Goal: Task Accomplishment & Management: Use online tool/utility

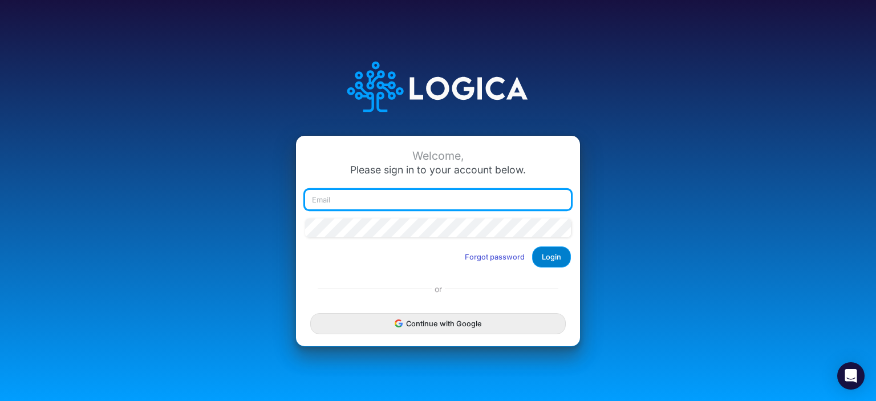
type input "[EMAIL_ADDRESS][DOMAIN_NAME]"
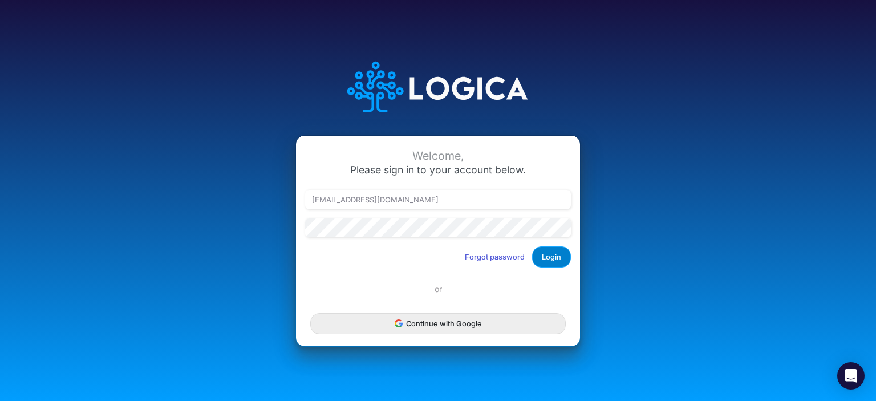
click at [537, 251] on button "Login" at bounding box center [551, 256] width 39 height 21
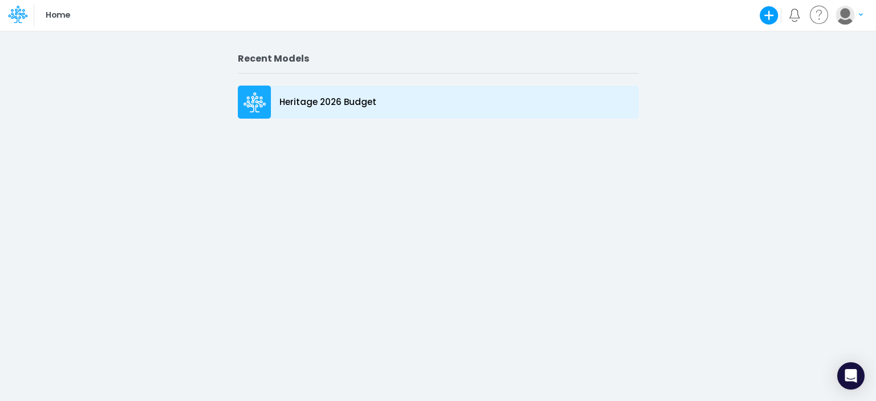
click at [265, 96] on icon at bounding box center [255, 102] width 23 height 21
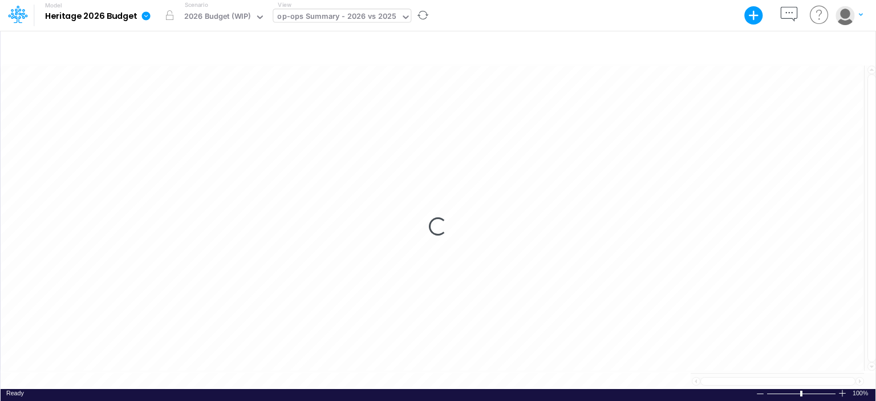
click at [320, 22] on div "op-ops Summary - 2026 vs 2025" at bounding box center [336, 17] width 119 height 13
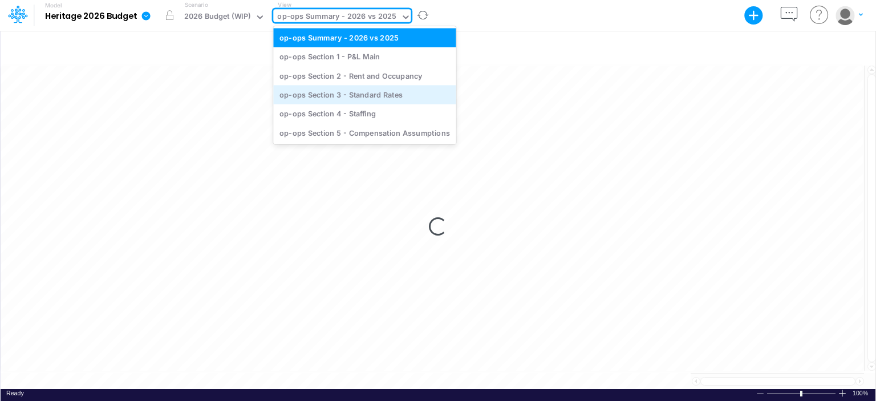
click at [319, 88] on div "op-ops Section 3 - Standard Rates" at bounding box center [364, 94] width 182 height 19
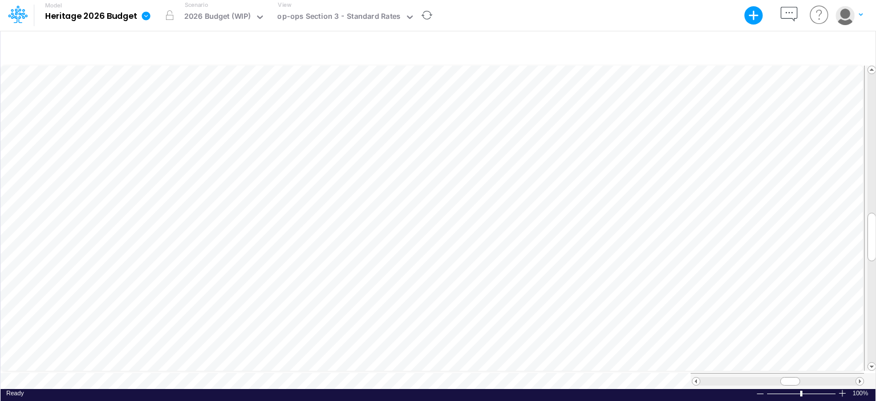
scroll to position [5, 1]
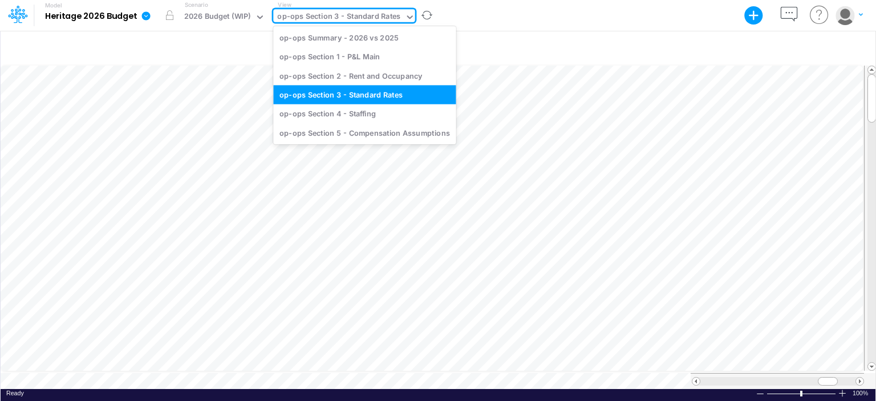
click at [361, 19] on div "op-ops Section 3 - Standard Rates" at bounding box center [338, 17] width 123 height 13
click at [338, 72] on div "op-ops Section 2 - Rent and Occupancy" at bounding box center [364, 75] width 182 height 19
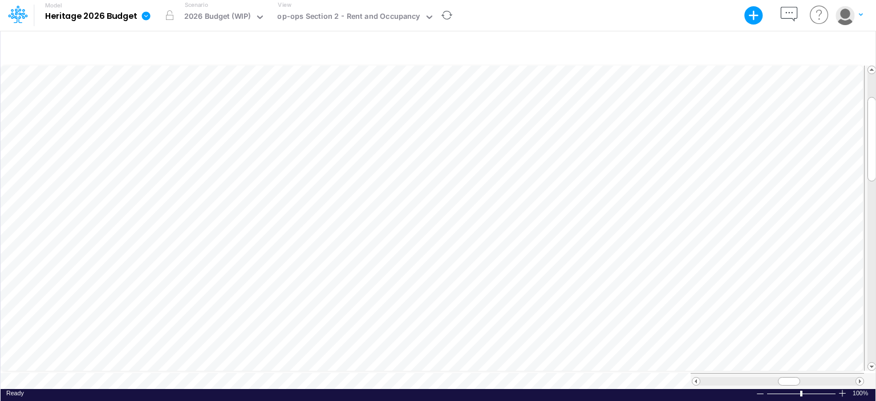
scroll to position [5, 1]
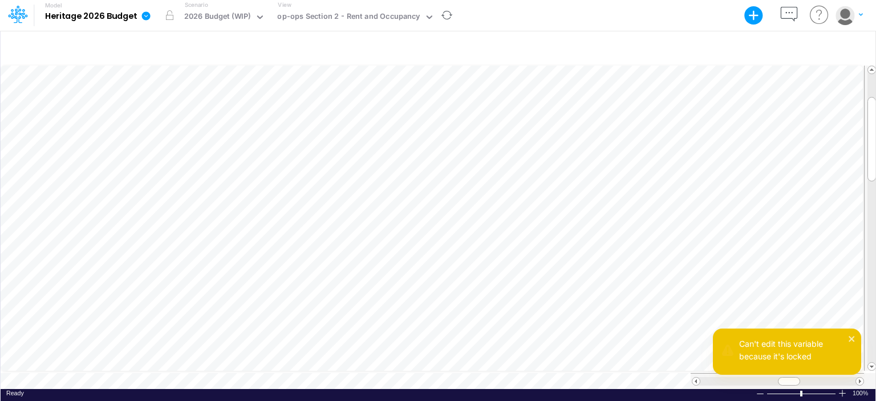
scroll to position [5, 1]
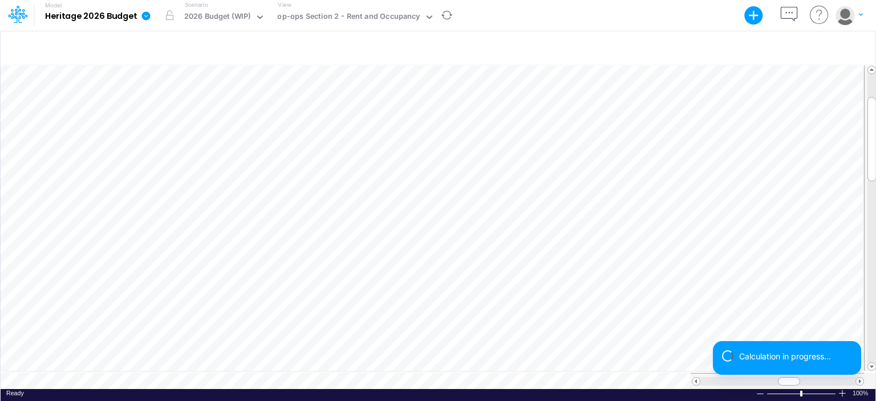
scroll to position [5, 1]
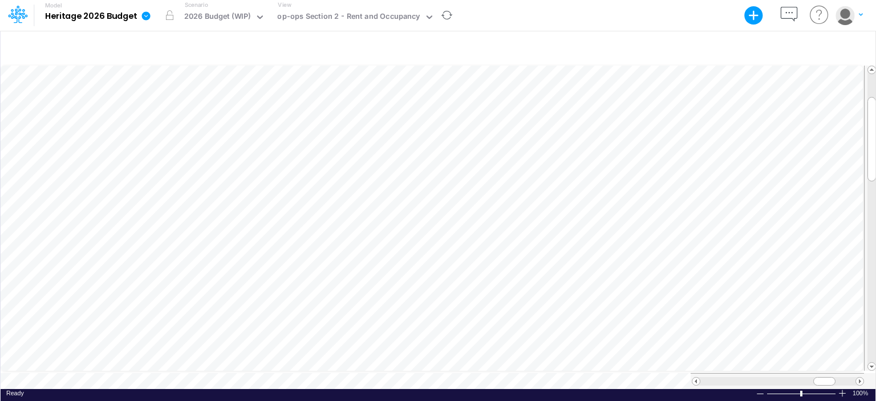
scroll to position [5, 1]
click at [429, 15] on icon at bounding box center [429, 17] width 10 height 10
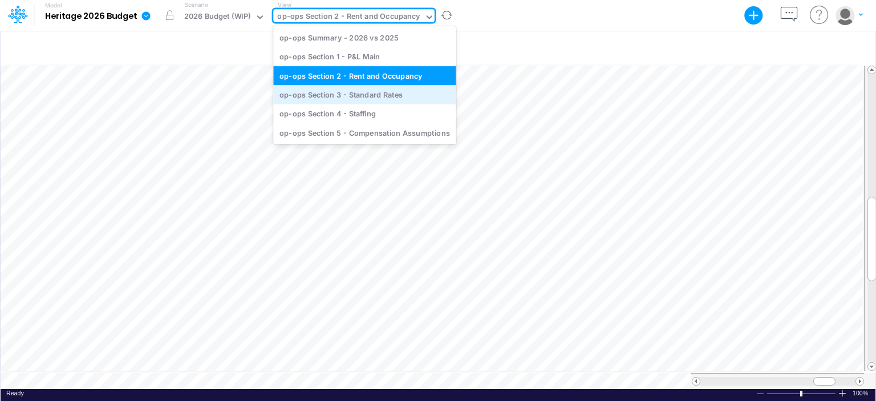
click at [370, 99] on div "op-ops Section 3 - Standard Rates" at bounding box center [364, 94] width 182 height 19
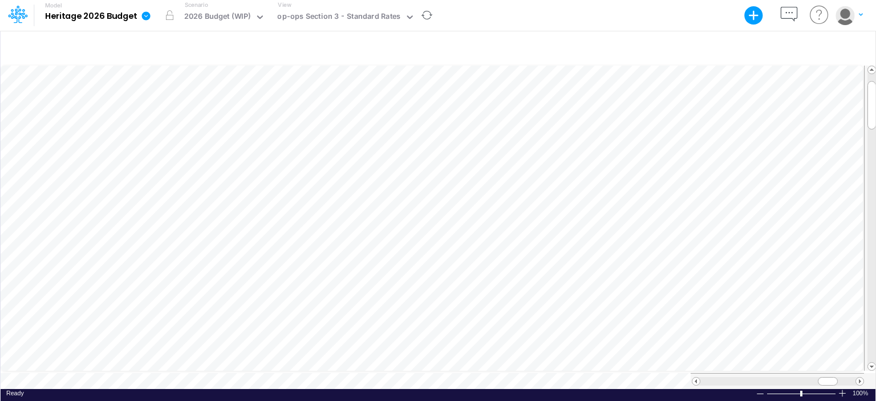
scroll to position [5, 1]
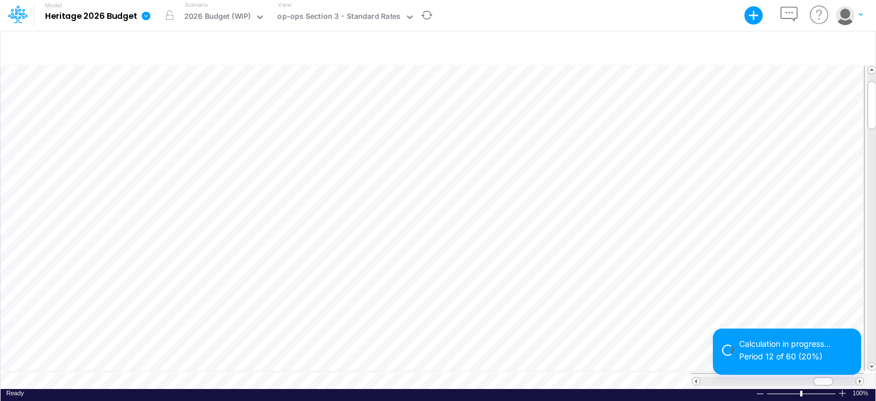
scroll to position [5, 1]
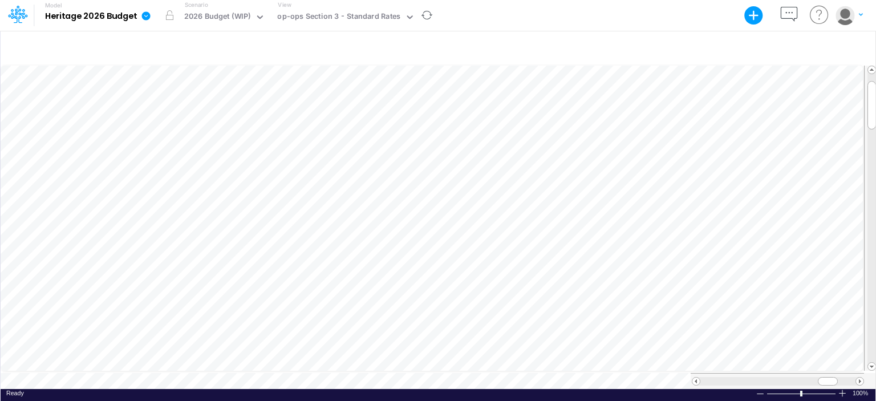
scroll to position [5, 1]
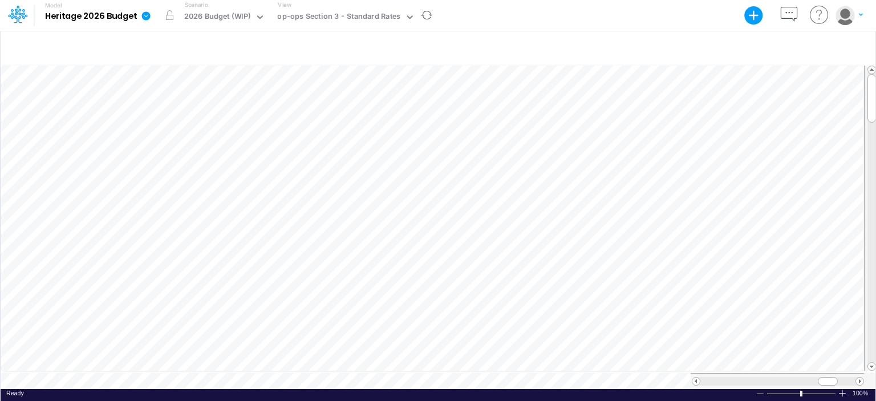
scroll to position [5, 1]
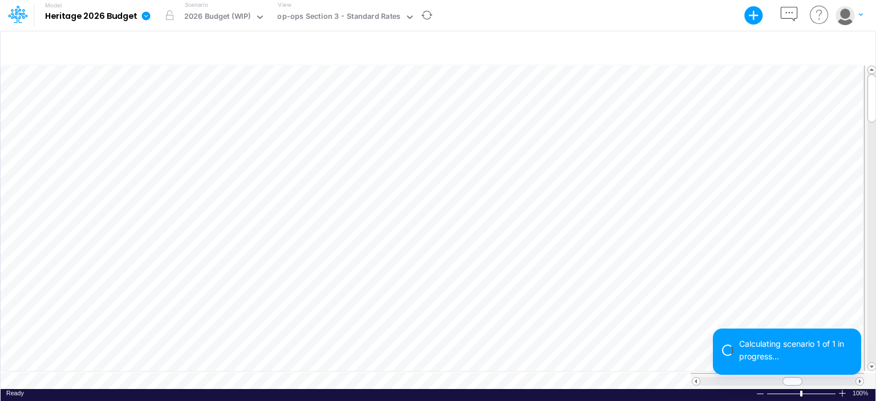
scroll to position [5, 1]
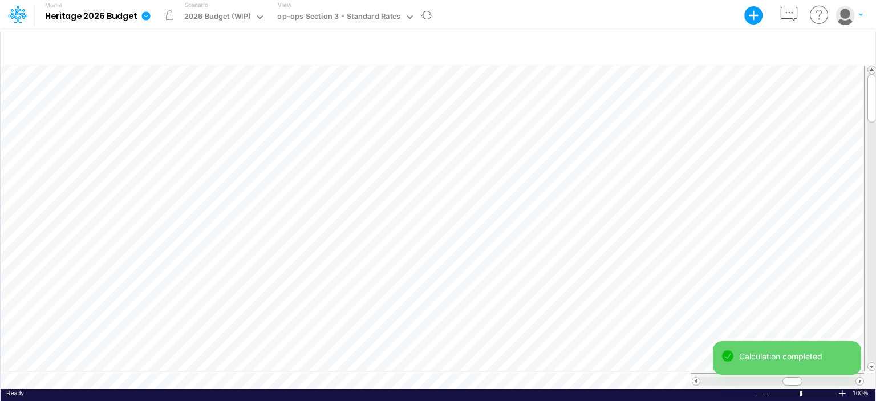
scroll to position [5, 1]
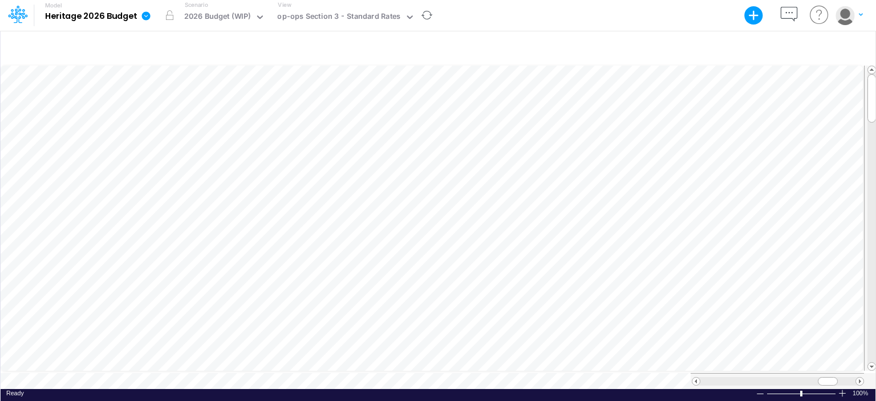
scroll to position [5, 1]
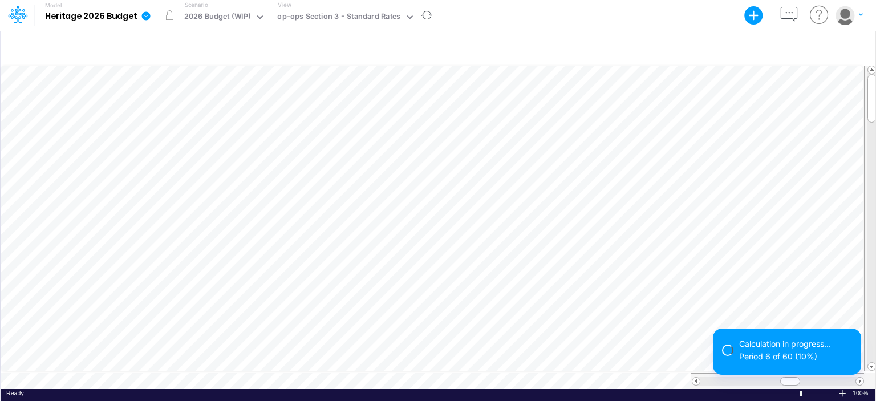
scroll to position [5, 1]
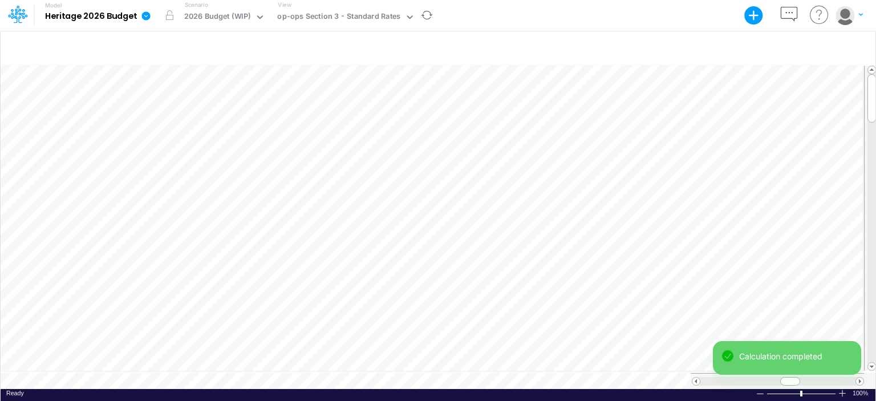
scroll to position [5, 1]
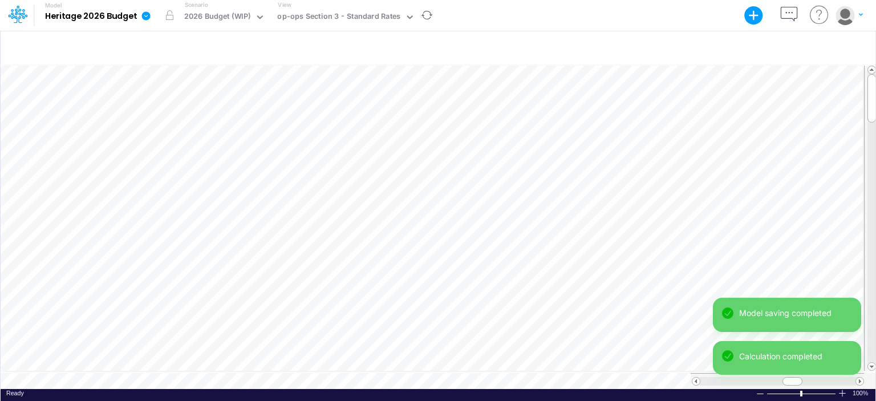
scroll to position [5, 1]
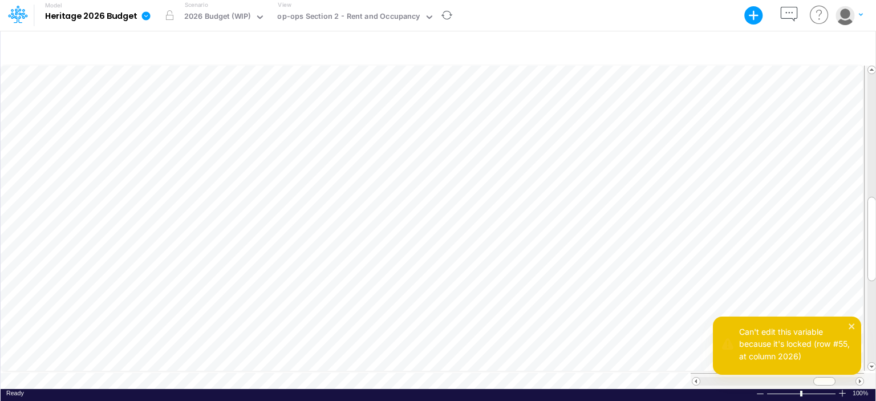
scroll to position [5, 1]
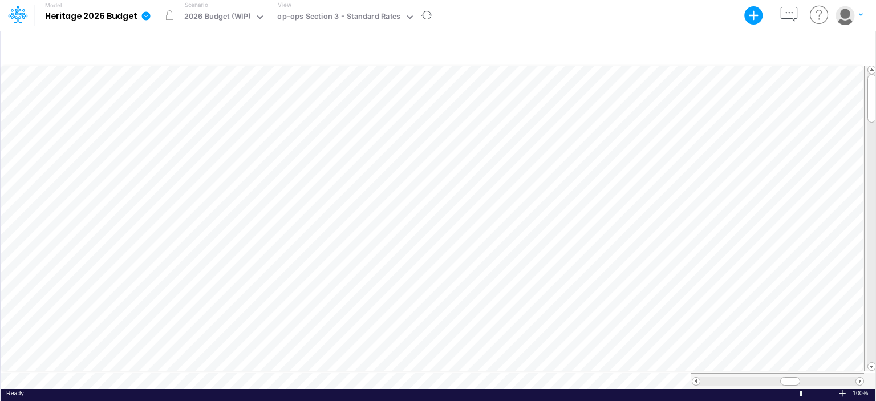
scroll to position [5, 1]
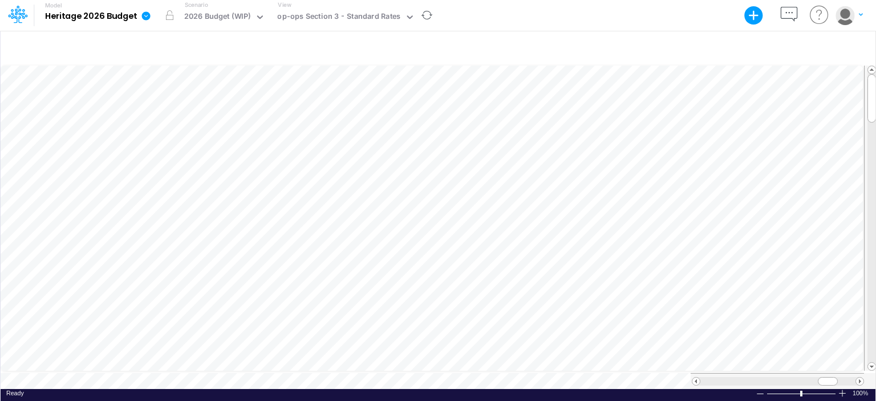
scroll to position [5, 1]
